Goal: Transaction & Acquisition: Book appointment/travel/reservation

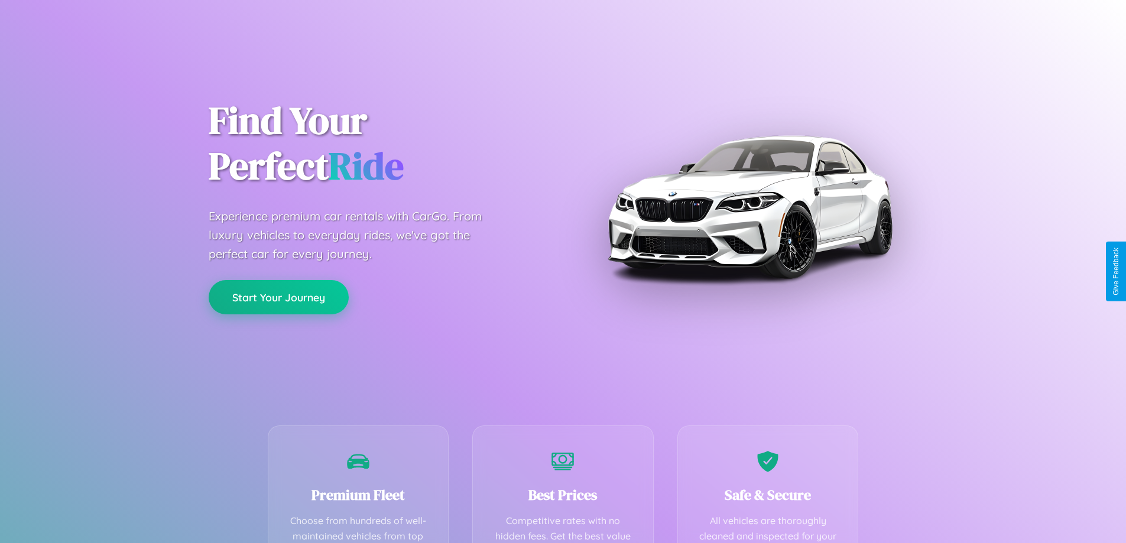
click at [278, 297] on button "Start Your Journey" at bounding box center [279, 297] width 140 height 34
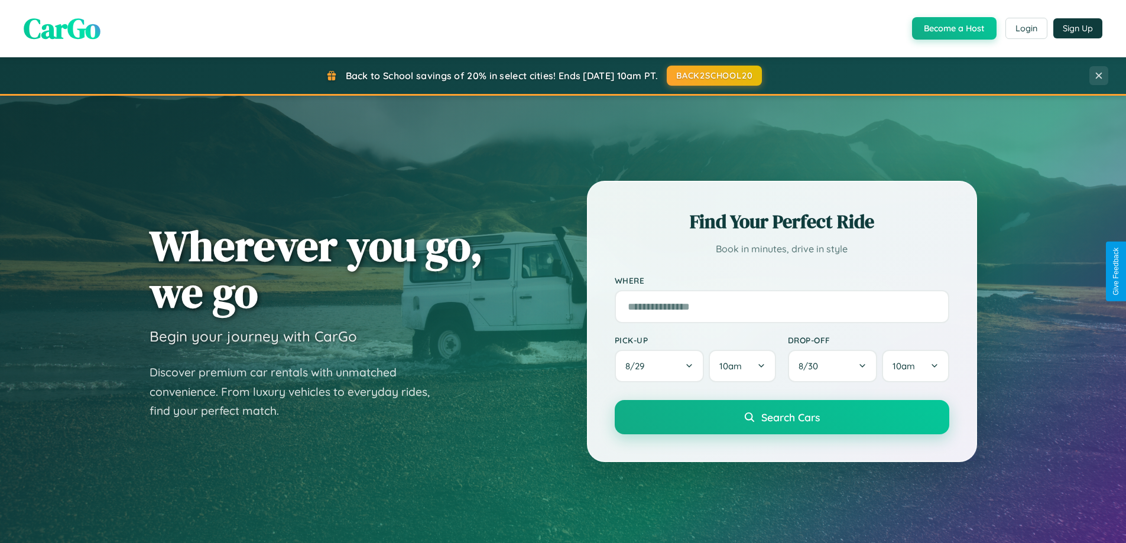
scroll to position [813, 0]
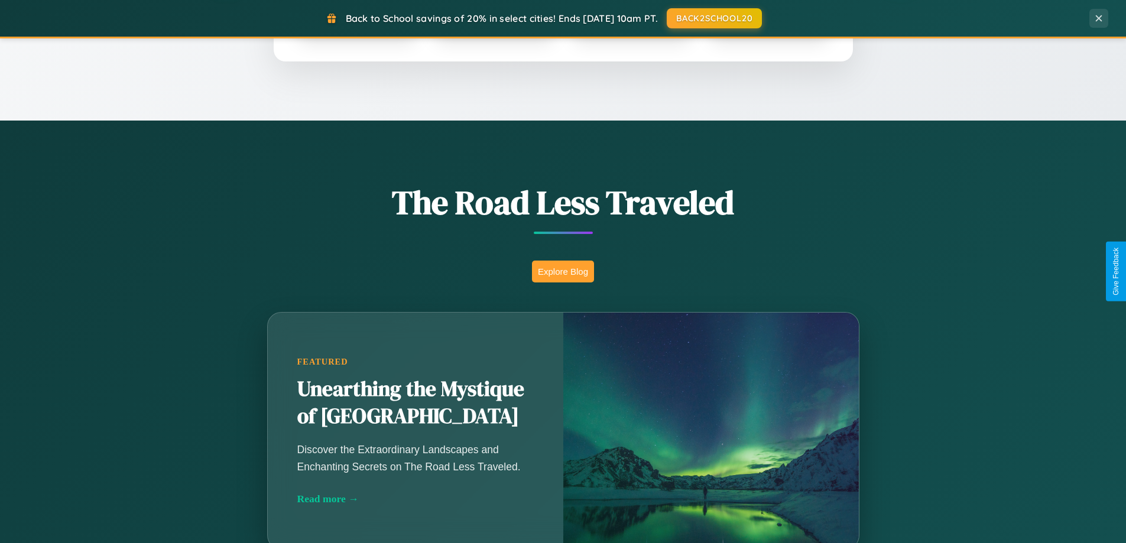
click at [563, 271] on button "Explore Blog" at bounding box center [563, 272] width 62 height 22
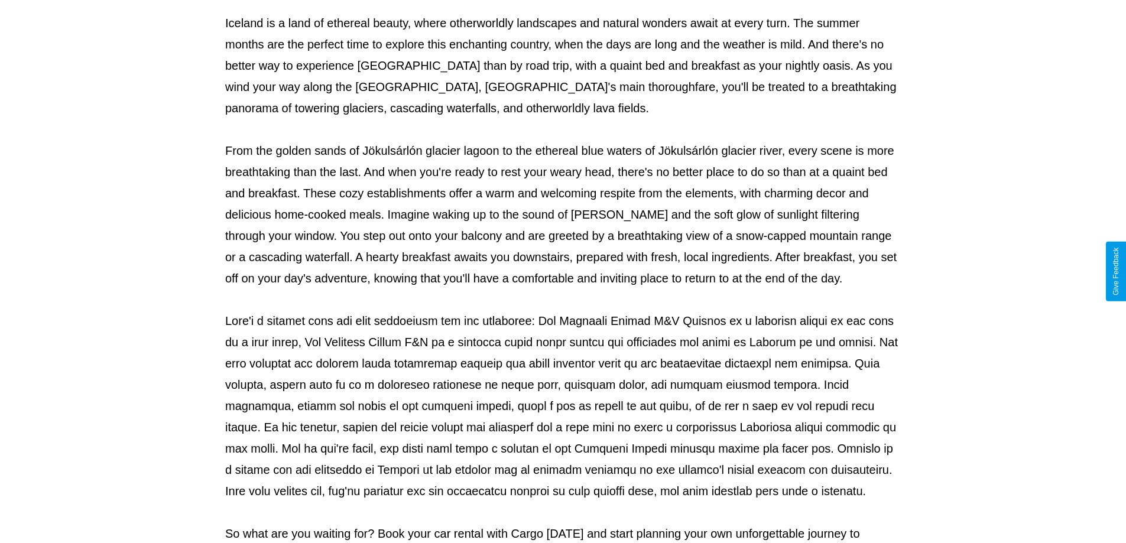
scroll to position [382, 0]
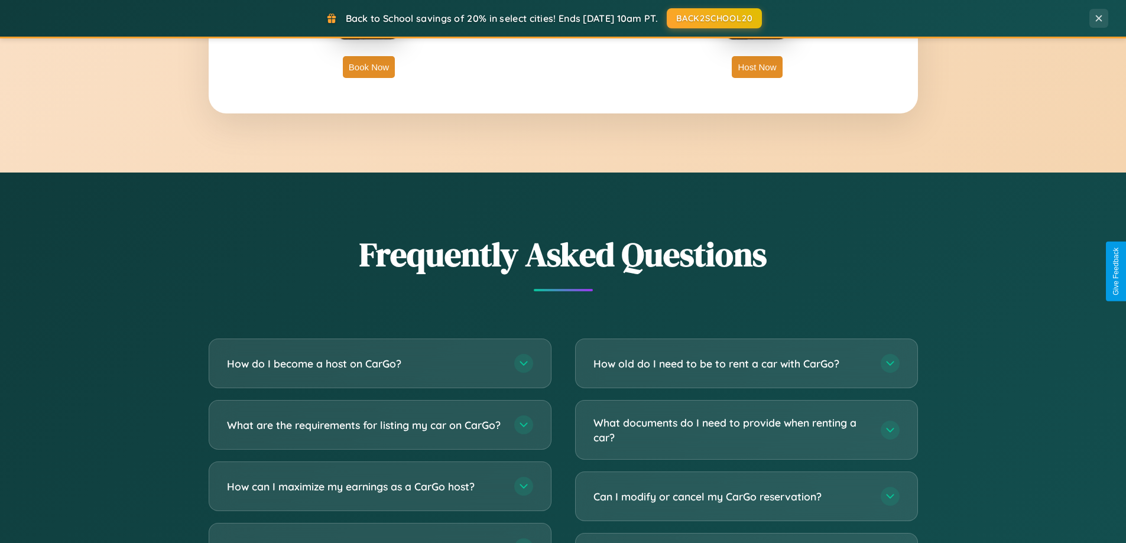
scroll to position [2274, 0]
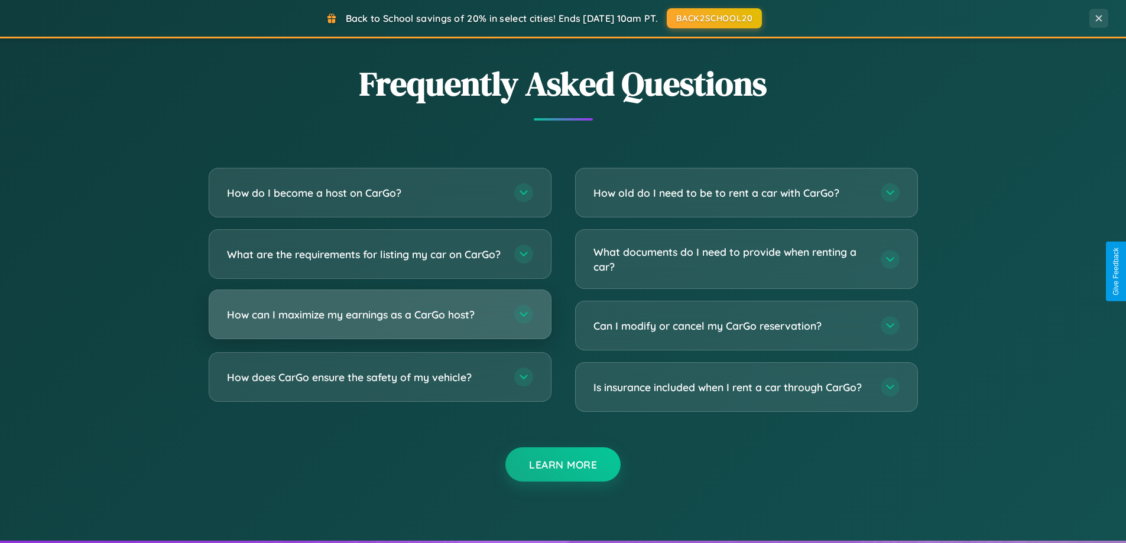
click at [379, 322] on h3 "How can I maximize my earnings as a CarGo host?" at bounding box center [364, 314] width 275 height 15
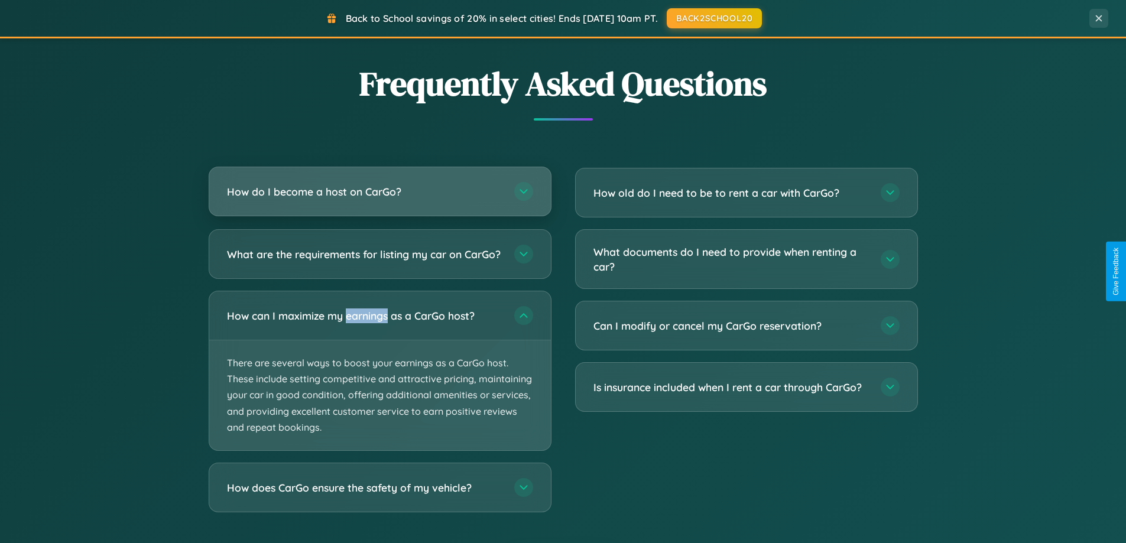
click at [379, 193] on h3 "How do I become a host on CarGo?" at bounding box center [364, 191] width 275 height 15
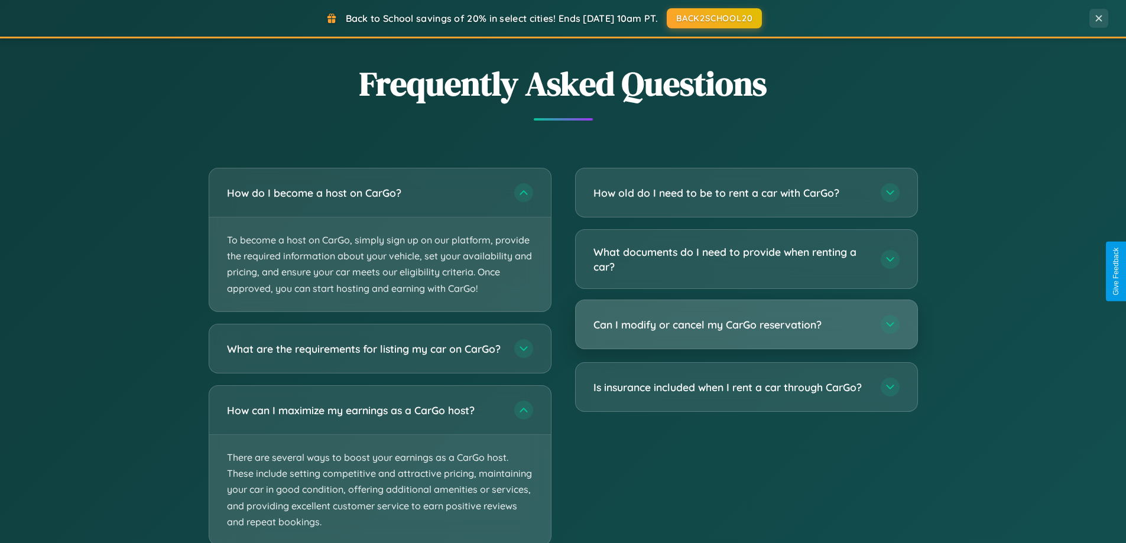
click at [746, 324] on h3 "Can I modify or cancel my CarGo reservation?" at bounding box center [730, 324] width 275 height 15
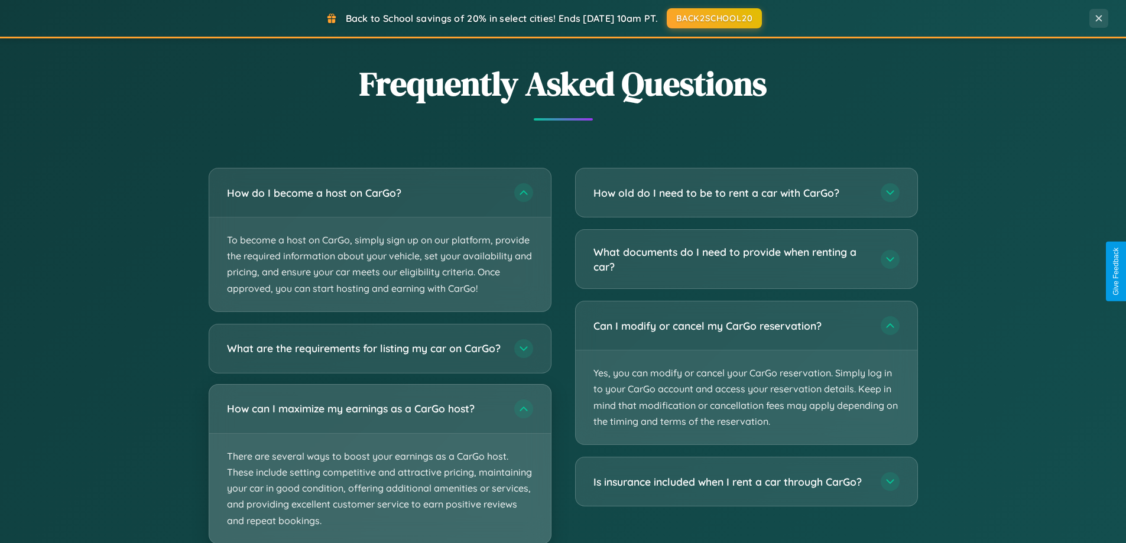
click at [379, 469] on p "There are several ways to boost your earnings as a CarGo host. These include se…" at bounding box center [380, 489] width 342 height 110
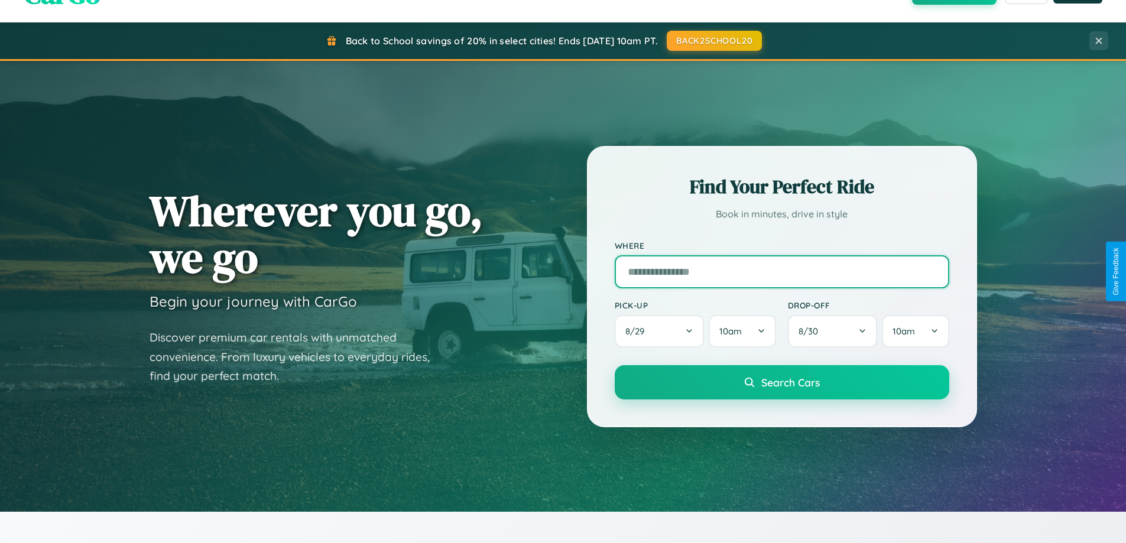
click at [781, 271] on input "text" at bounding box center [782, 271] width 335 height 33
type input "*******"
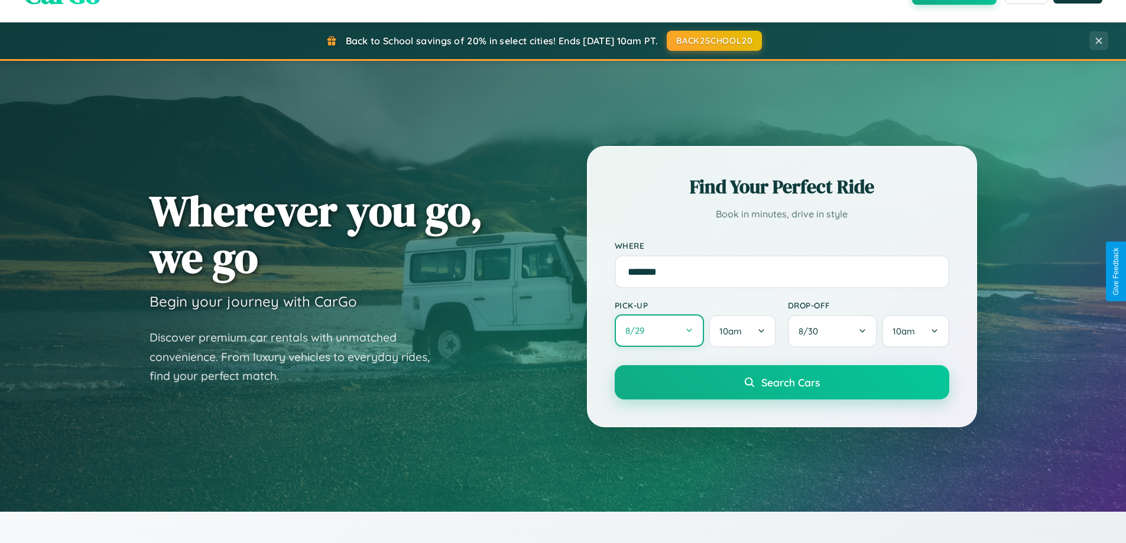
click at [659, 332] on button "8 / 29" at bounding box center [660, 330] width 90 height 33
select select "*"
select select "****"
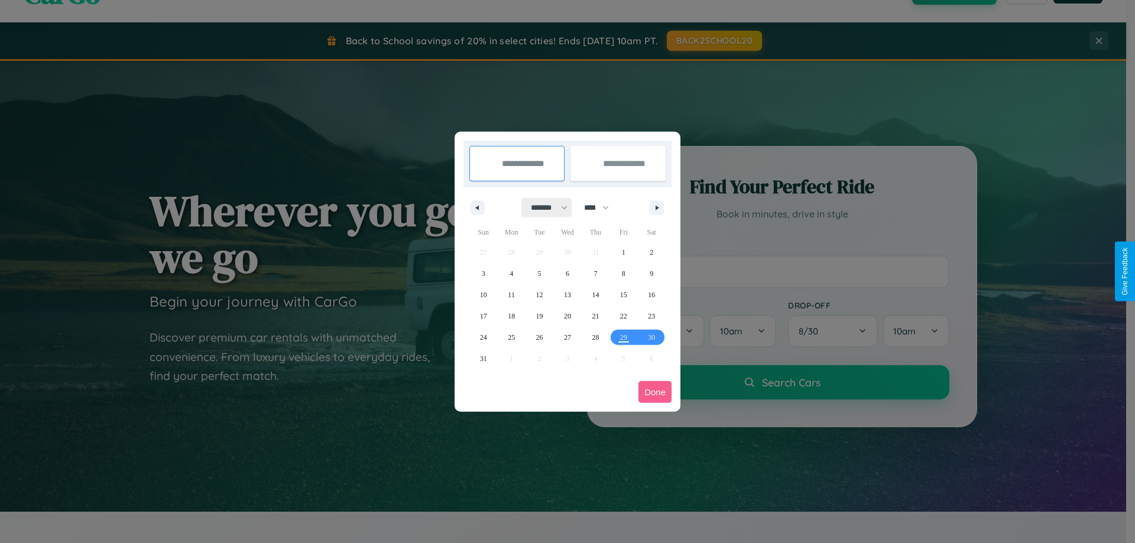
drag, startPoint x: 544, startPoint y: 207, endPoint x: 567, endPoint y: 237, distance: 37.8
click at [544, 207] on select "******* ******** ***** ***** *** **** **** ****** ********* ******* ******** **…" at bounding box center [547, 208] width 50 height 20
select select "*"
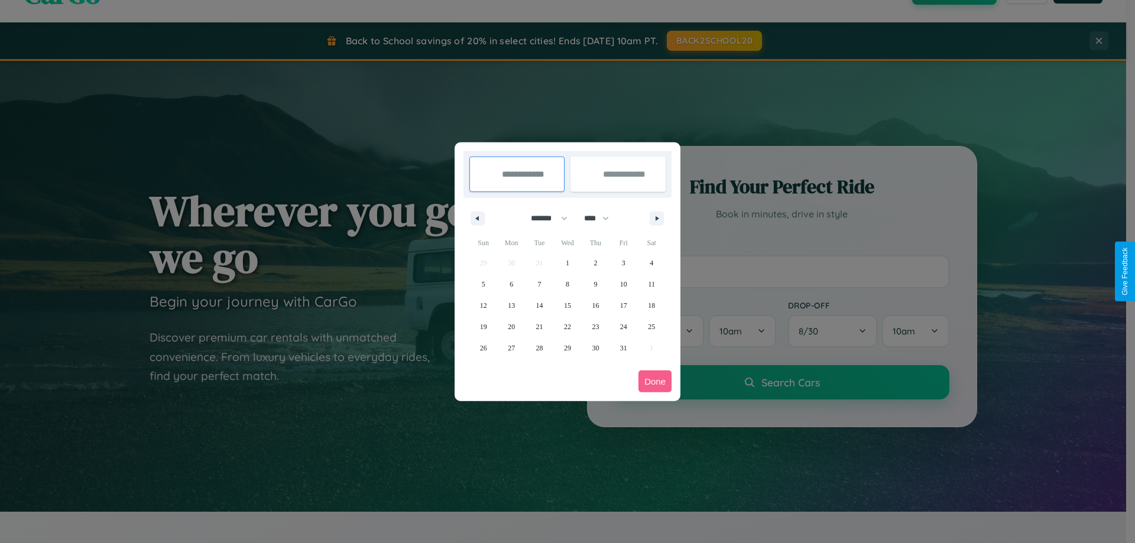
click at [602, 218] on select "**** **** **** **** **** **** **** **** **** **** **** **** **** **** **** ****…" at bounding box center [595, 219] width 35 height 20
select select "****"
click at [595, 284] on span "8" at bounding box center [595, 284] width 4 height 21
type input "**********"
click at [567, 305] on span "14" at bounding box center [567, 305] width 7 height 21
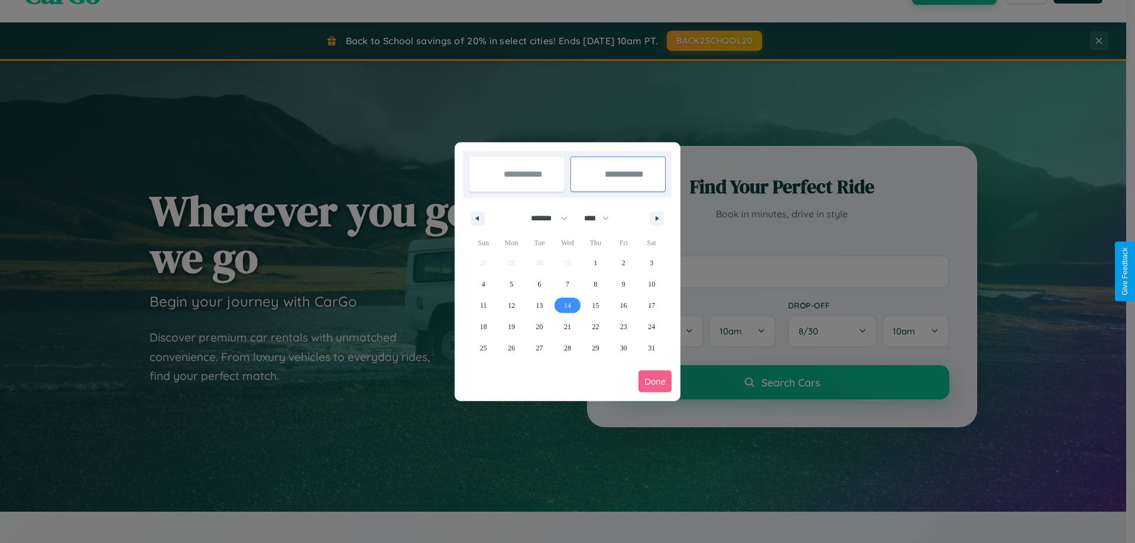
type input "**********"
click at [655, 381] on button "Done" at bounding box center [654, 382] width 33 height 22
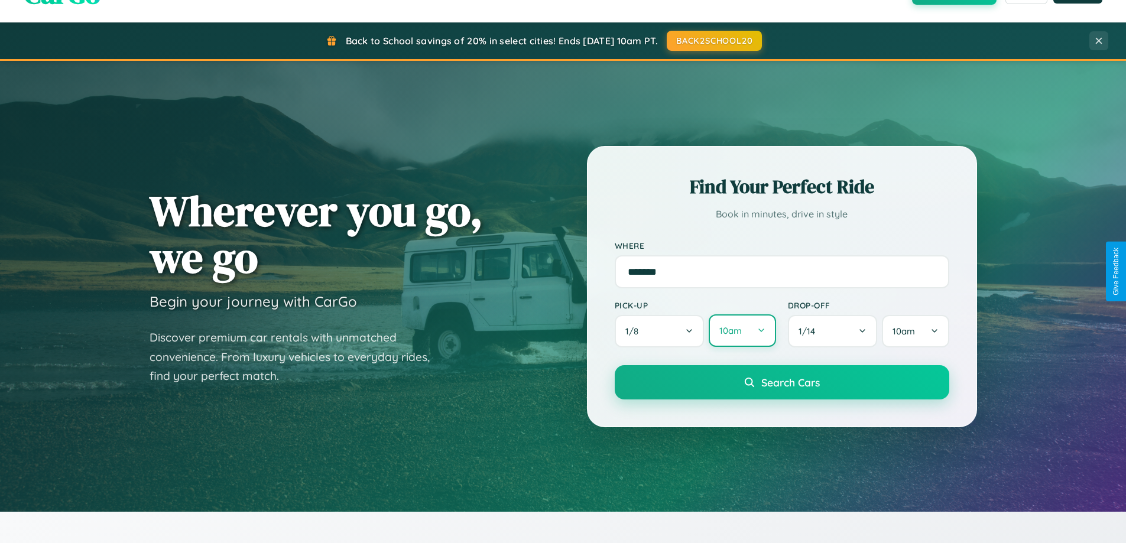
click at [742, 331] on button "10am" at bounding box center [742, 330] width 67 height 33
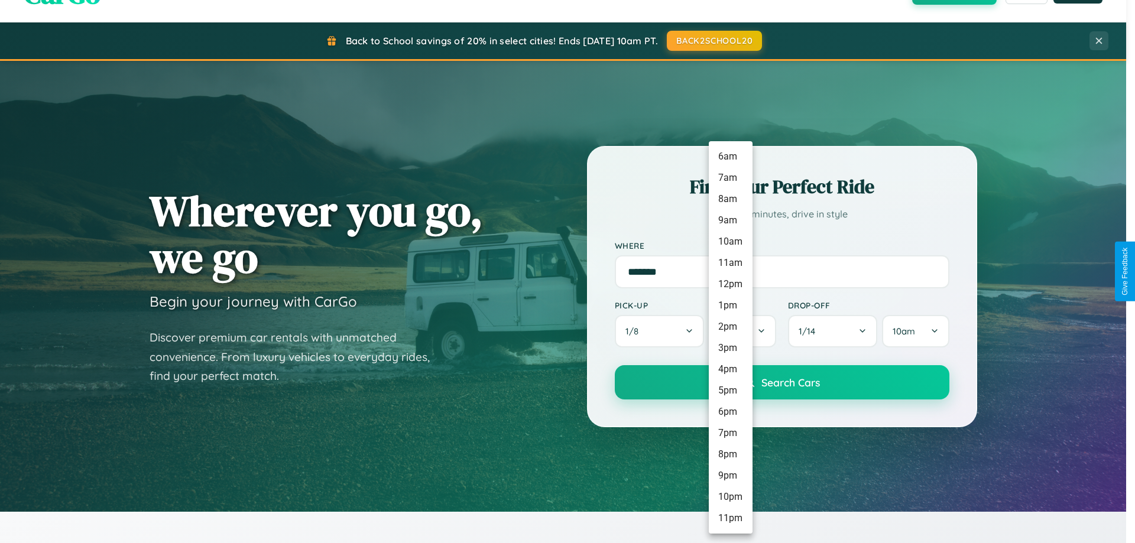
click at [730, 497] on li "10pm" at bounding box center [731, 496] width 44 height 21
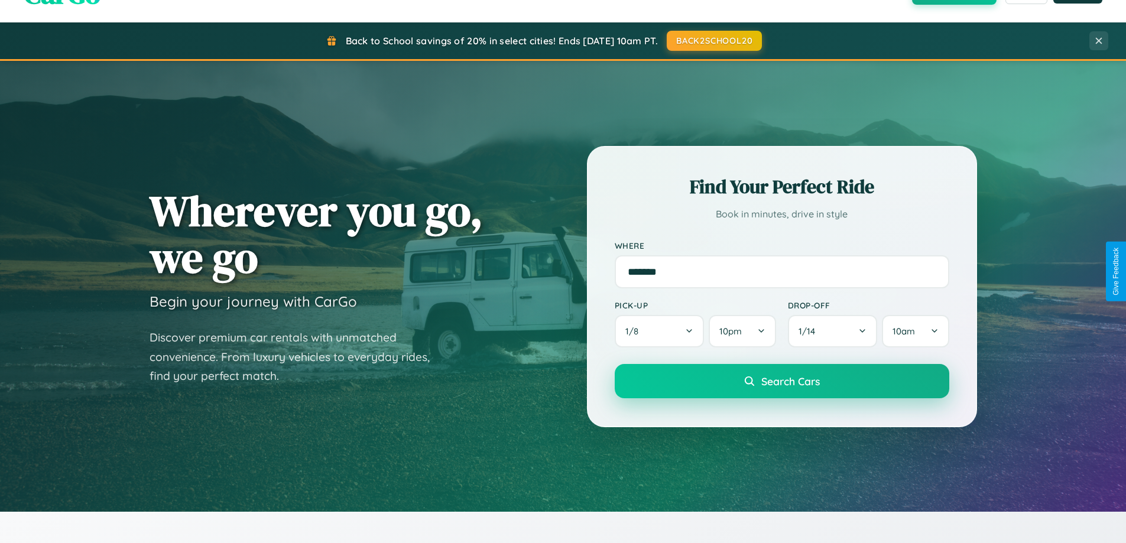
click at [781, 382] on span "Search Cars" at bounding box center [790, 381] width 59 height 13
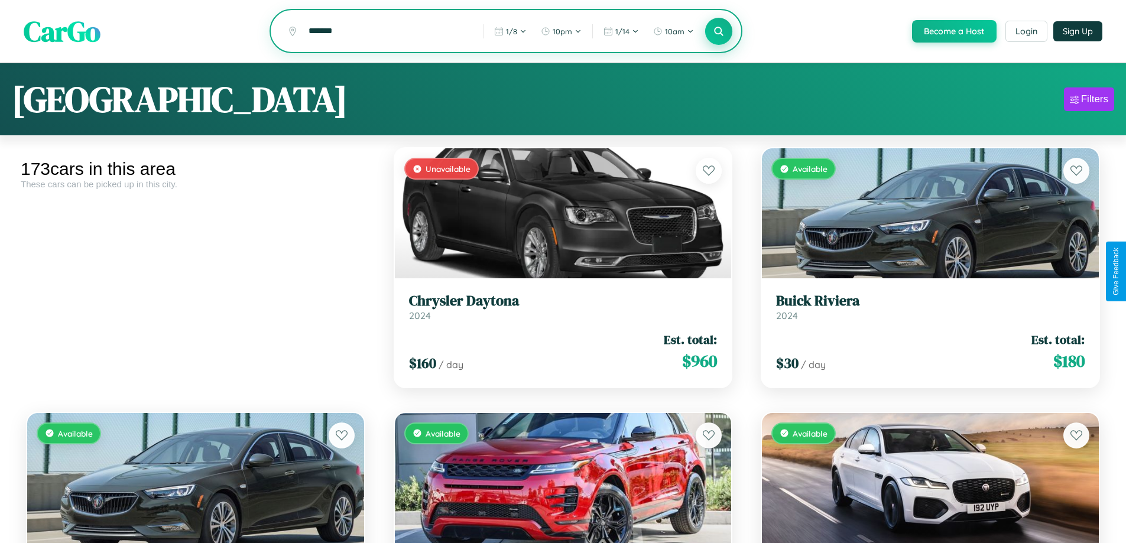
click at [718, 32] on icon at bounding box center [718, 30] width 11 height 11
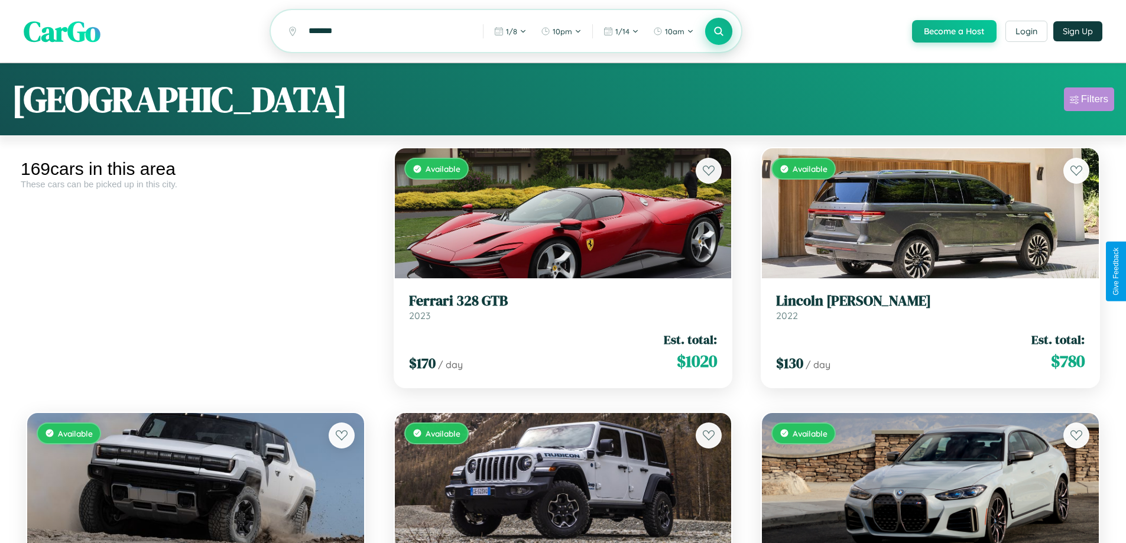
click at [1089, 101] on div "Filters" at bounding box center [1094, 99] width 27 height 12
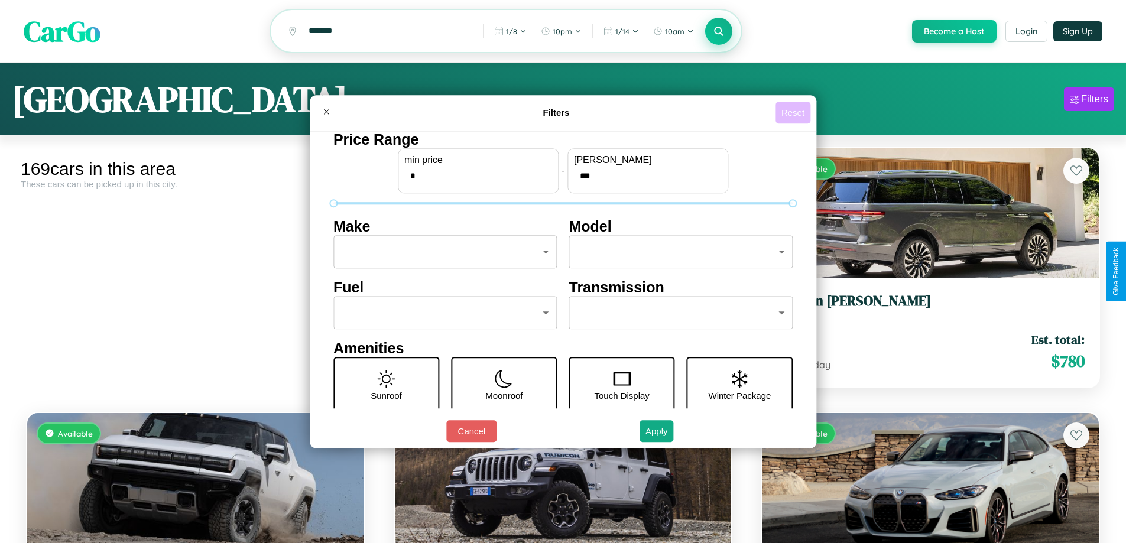
click at [794, 112] on button "Reset" at bounding box center [792, 113] width 35 height 22
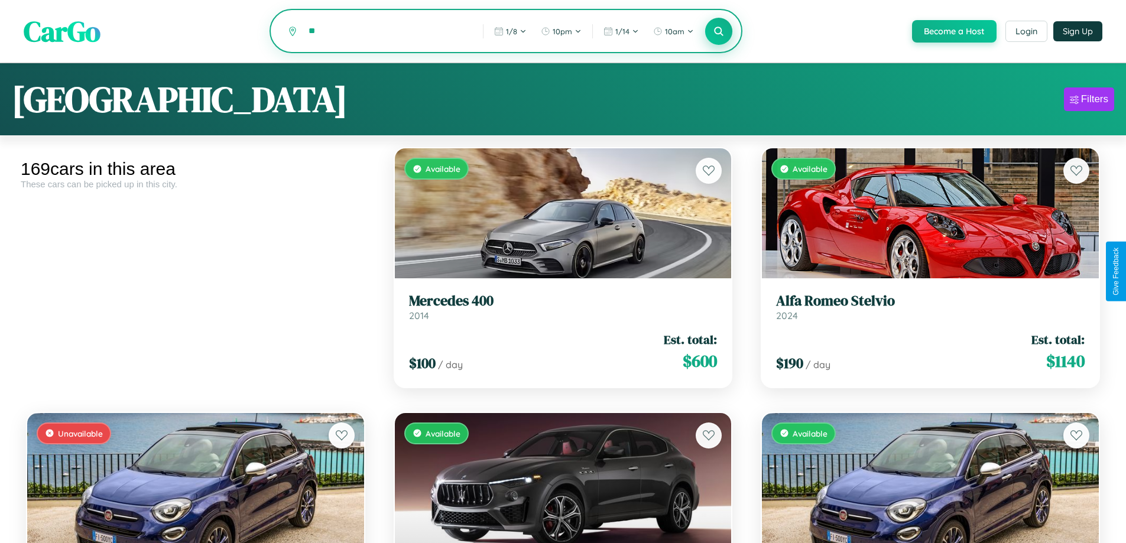
type input "*"
type input "*********"
click at [718, 32] on icon at bounding box center [718, 30] width 11 height 11
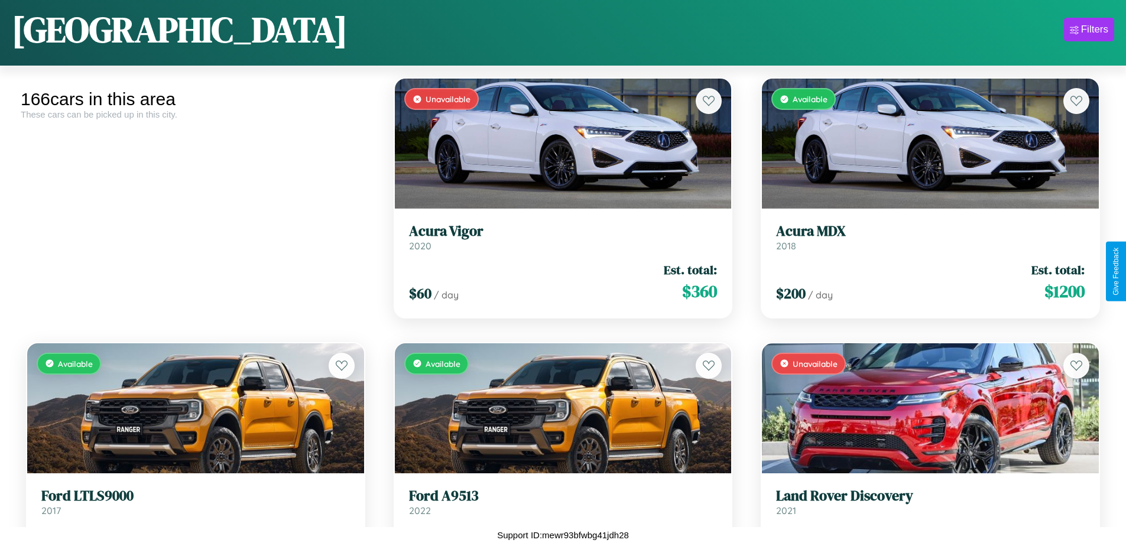
scroll to position [11281, 0]
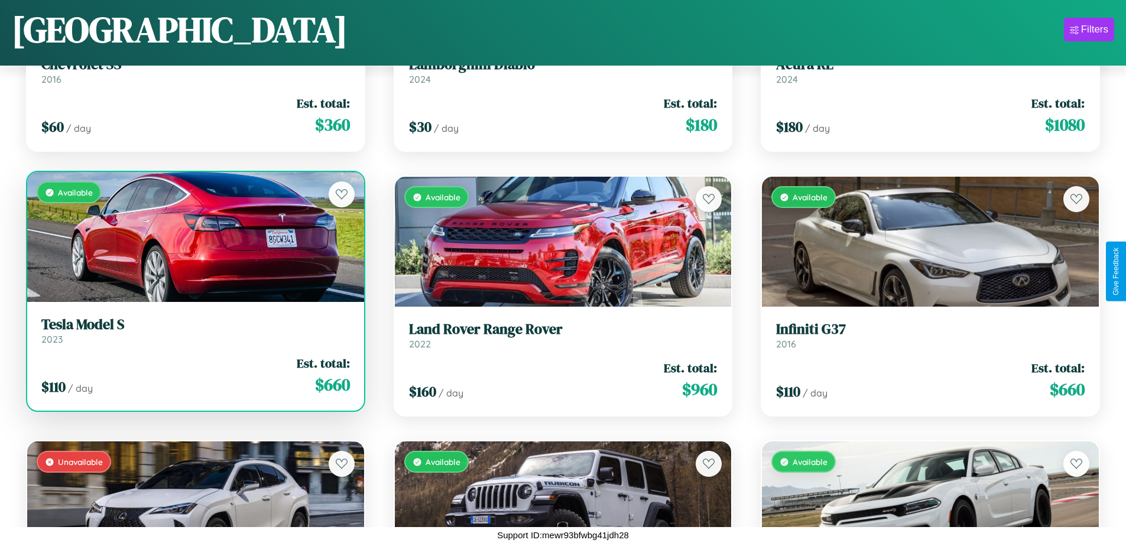
click at [194, 335] on link "Tesla Model S 2023" at bounding box center [195, 330] width 308 height 29
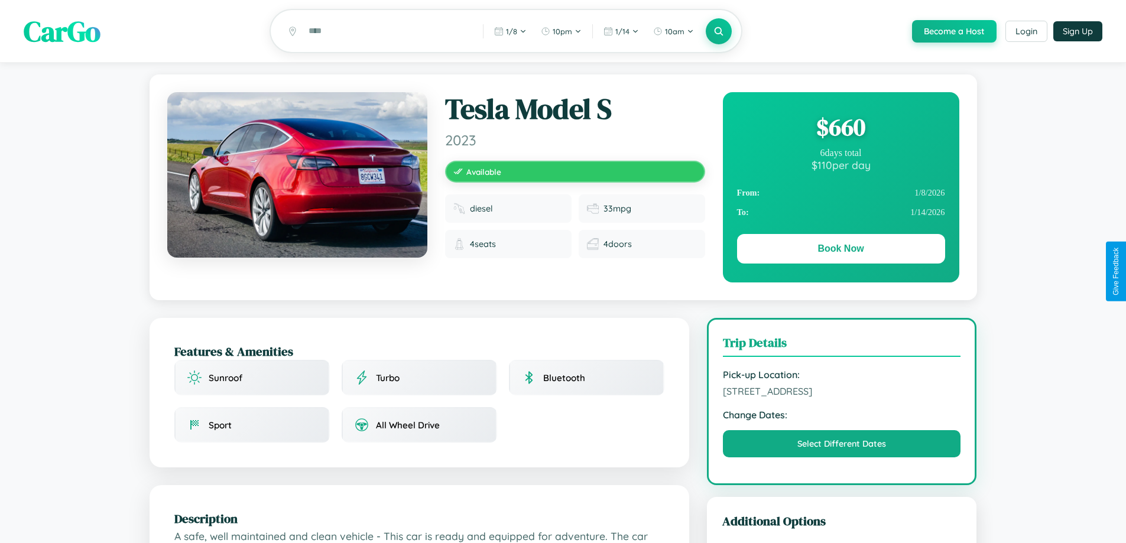
scroll to position [660, 0]
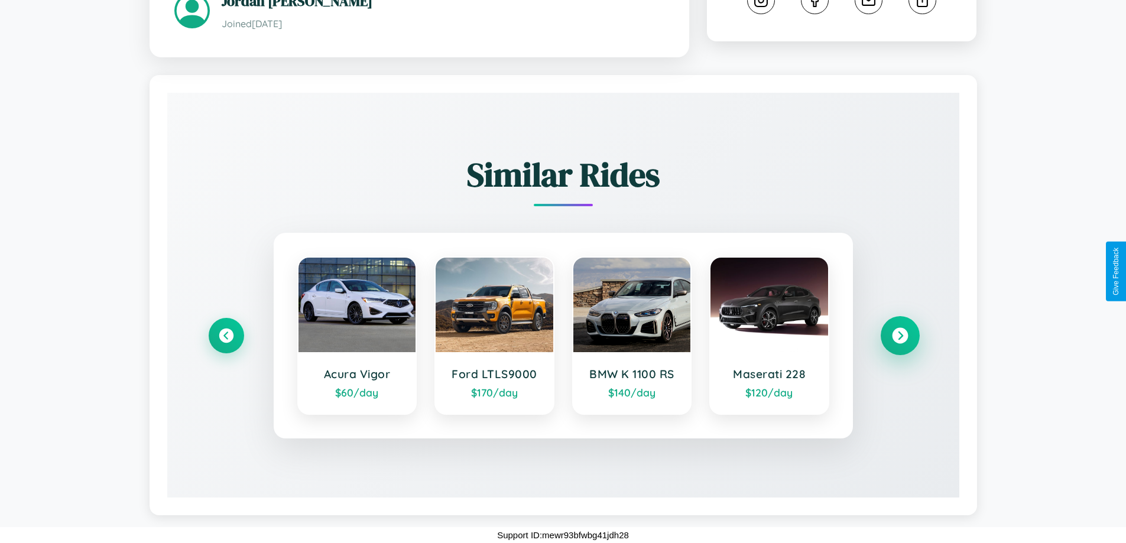
click at [899, 336] on icon at bounding box center [900, 336] width 16 height 16
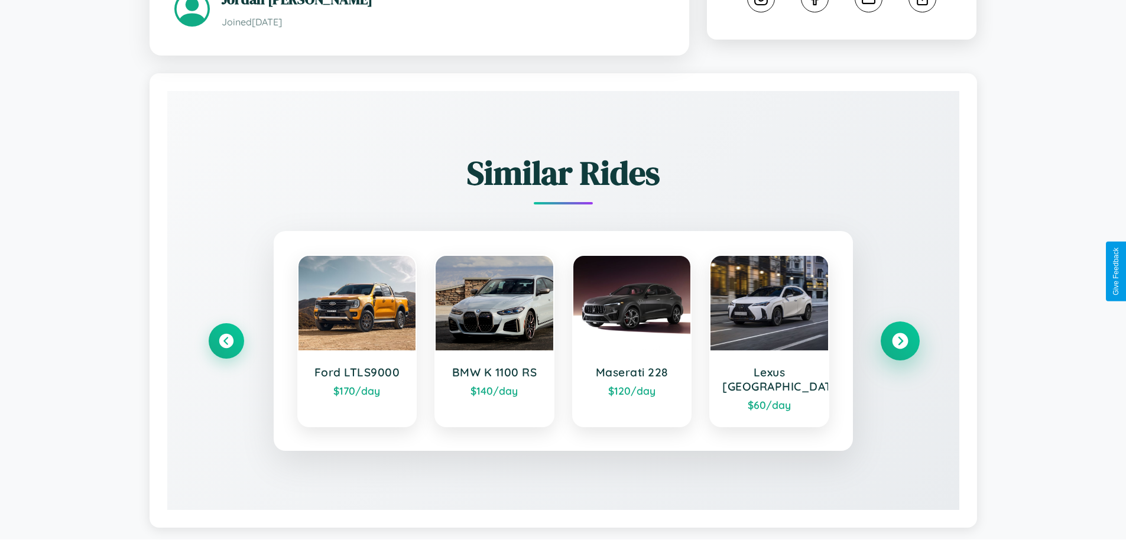
click at [899, 336] on icon at bounding box center [900, 341] width 16 height 16
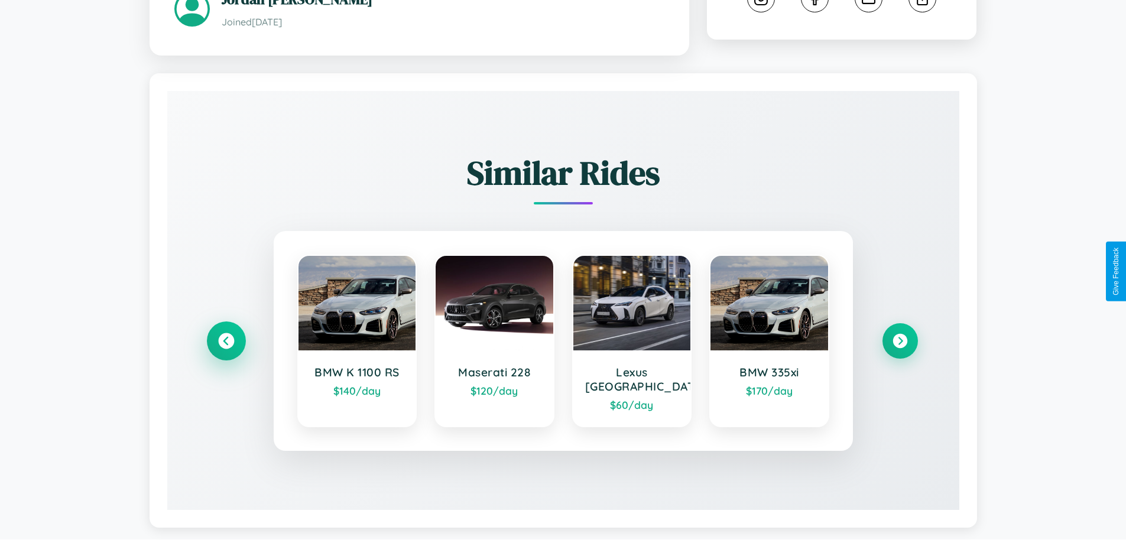
click at [226, 336] on icon at bounding box center [226, 341] width 16 height 16
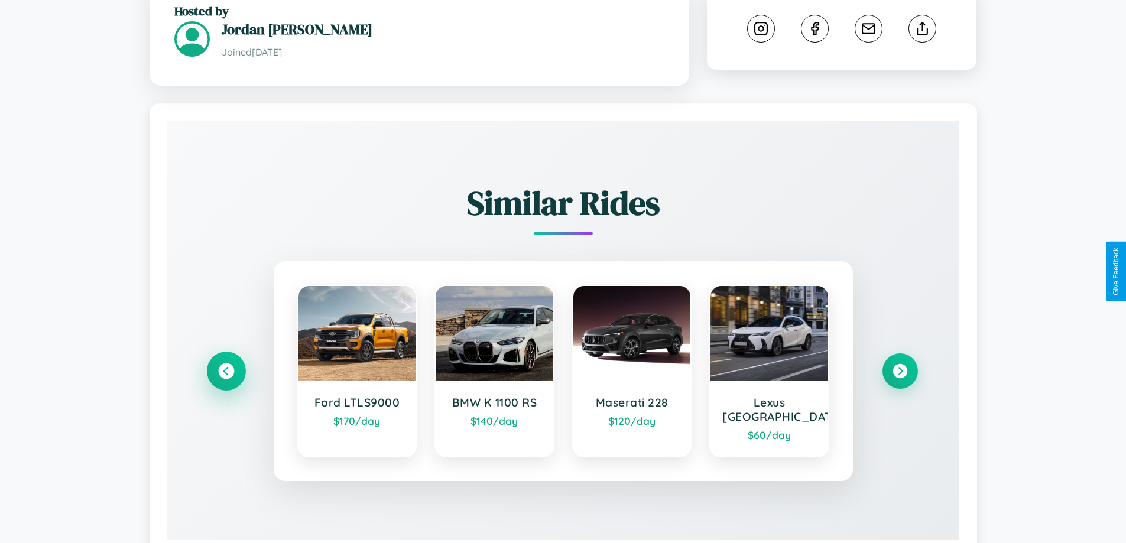
scroll to position [388, 0]
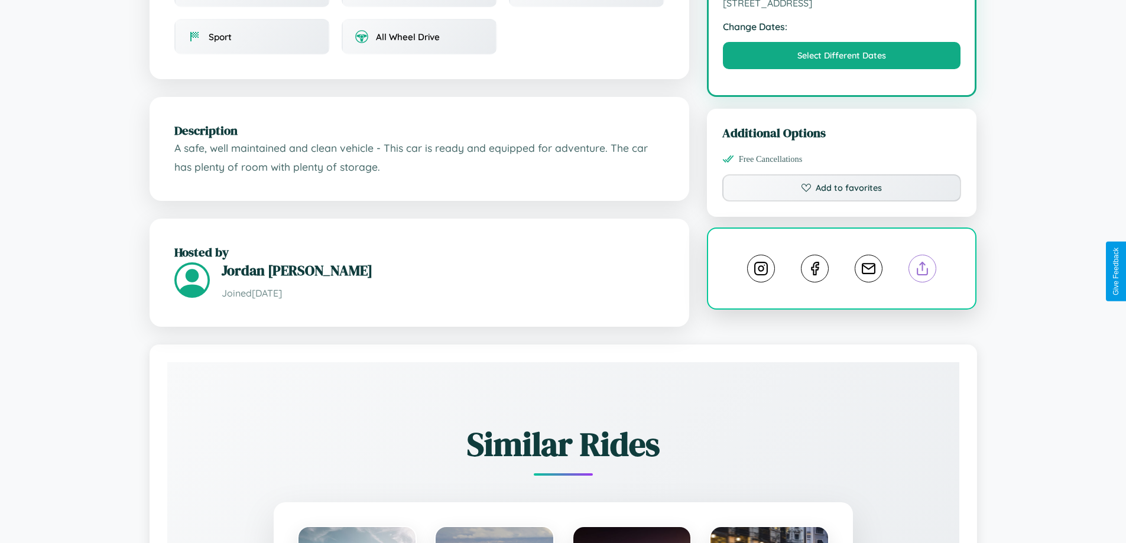
click at [923, 271] on line at bounding box center [923, 266] width 0 height 8
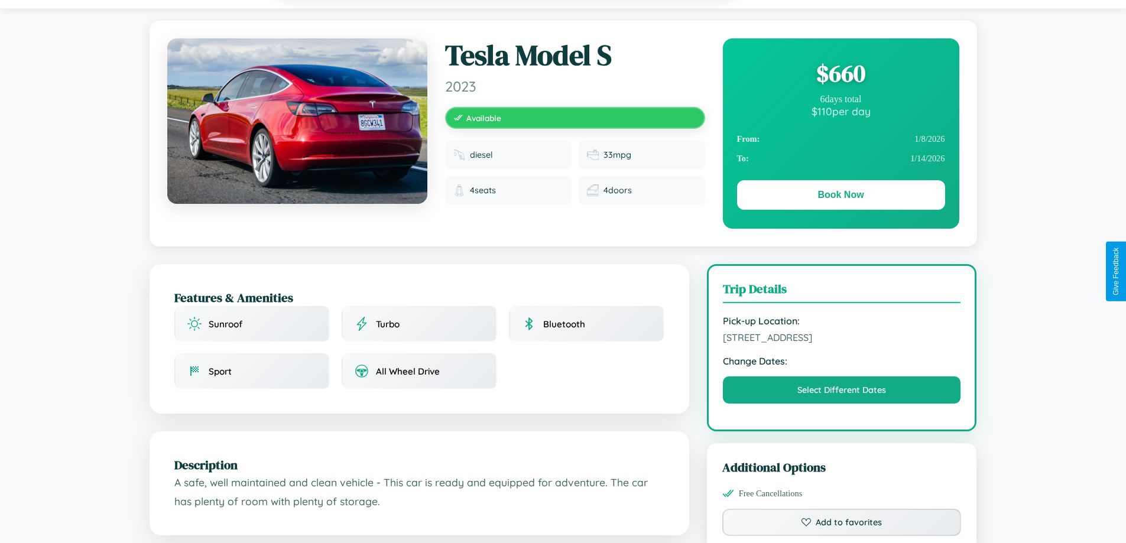
scroll to position [0, 0]
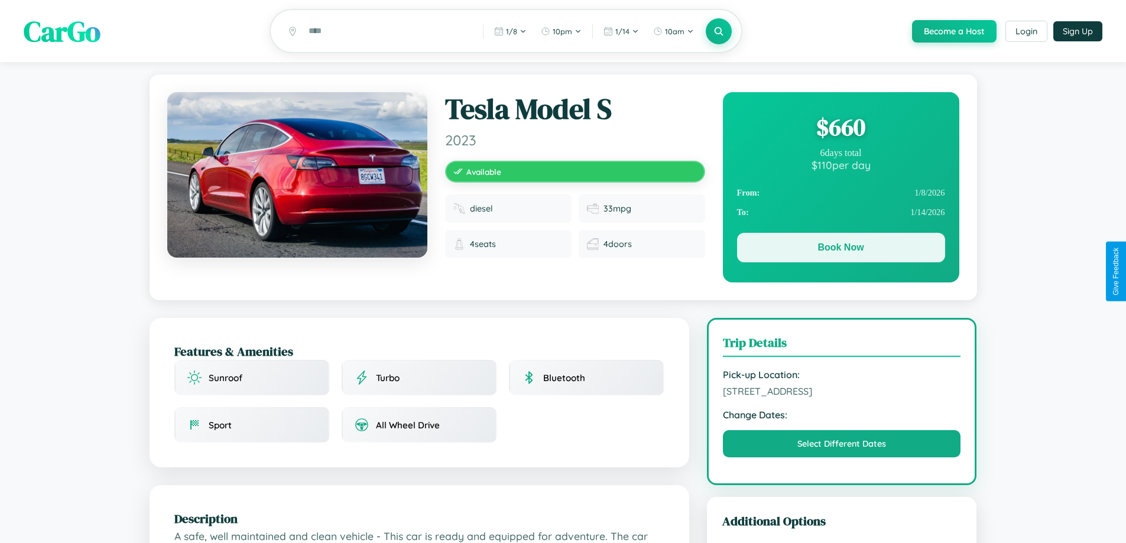
click at [840, 249] on button "Book Now" at bounding box center [841, 248] width 208 height 30
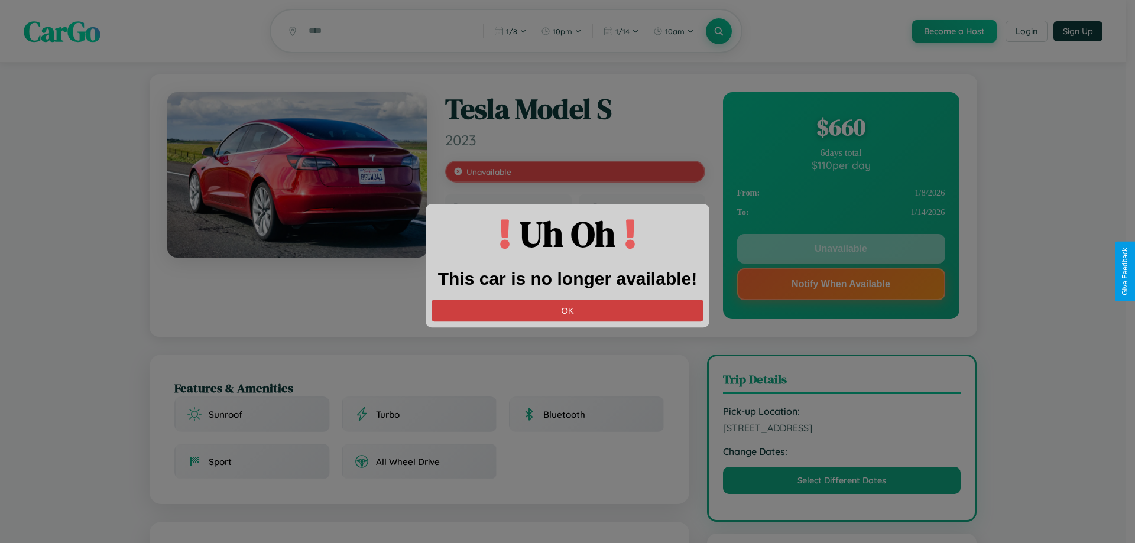
click at [567, 310] on button "OK" at bounding box center [567, 311] width 272 height 22
